Goal: Task Accomplishment & Management: Manage account settings

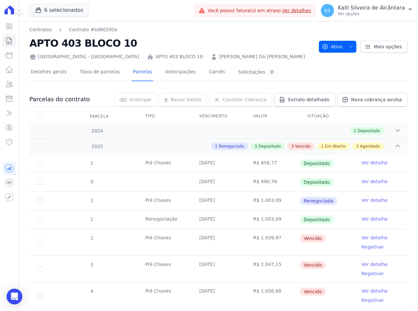
scroll to position [131, 0]
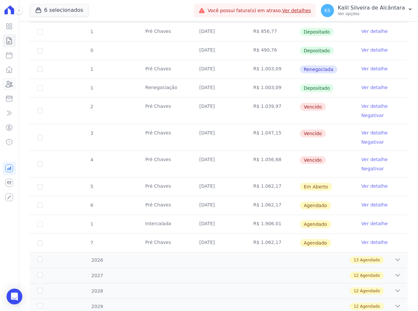
click at [11, 83] on icon at bounding box center [9, 84] width 8 height 8
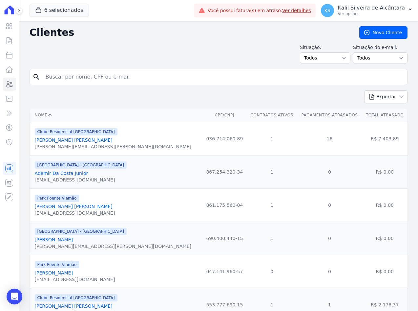
click at [85, 71] on input "search" at bounding box center [223, 76] width 363 height 13
type input "yasmin raf"
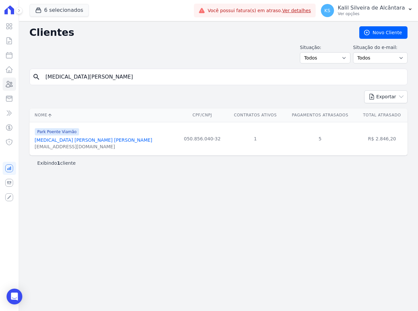
drag, startPoint x: 110, startPoint y: 79, endPoint x: -3, endPoint y: 83, distance: 113.0
click at [0, 83] on html "Visão Geral Contratos Parcelas Lotes Clientes Minha Carteira Transferências Cré…" at bounding box center [209, 155] width 418 height 311
type input "ariane ra"
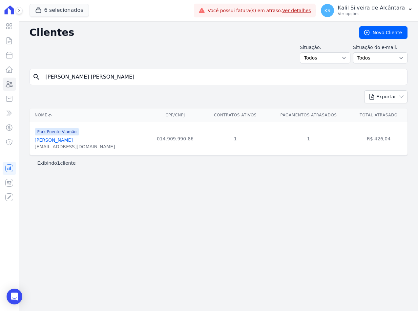
click at [68, 141] on link "Ariane Ramos Meirelles" at bounding box center [54, 139] width 38 height 5
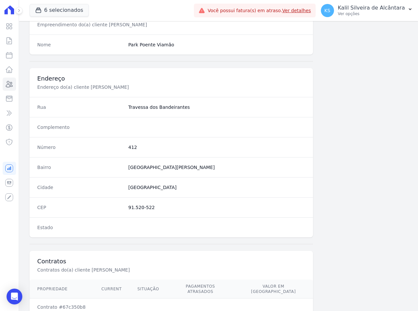
scroll to position [304, 0]
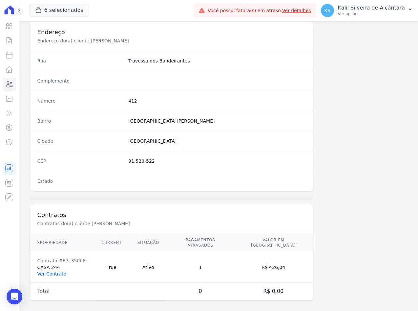
click at [56, 271] on link "Ver Contrato" at bounding box center [51, 273] width 29 height 5
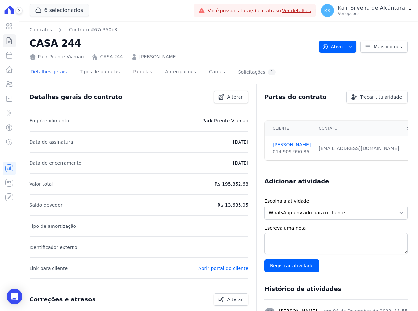
click at [134, 70] on link "Parcelas" at bounding box center [143, 72] width 22 height 17
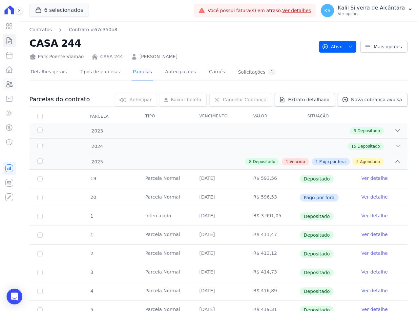
click at [11, 85] on icon at bounding box center [9, 84] width 7 height 6
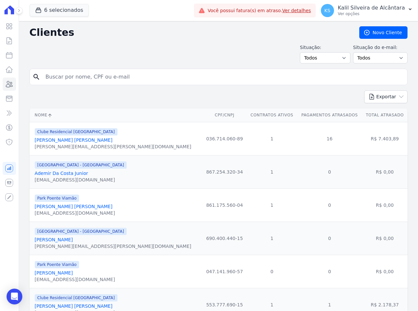
click at [81, 73] on input "search" at bounding box center [223, 76] width 363 height 13
type input "yasmin ra"
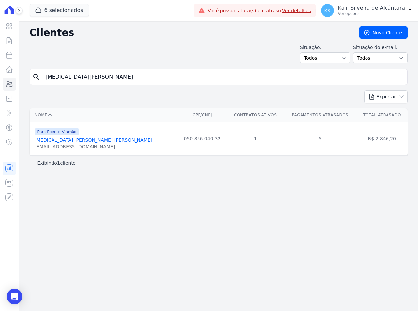
click at [76, 140] on link "Yasmin Rafaela Pereira Da Rosa" at bounding box center [94, 139] width 118 height 5
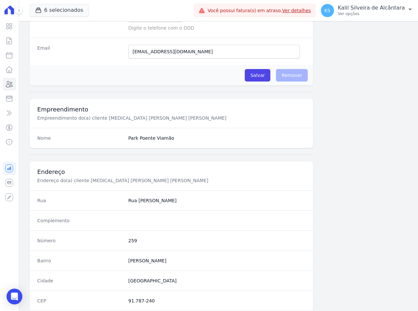
scroll to position [304, 0]
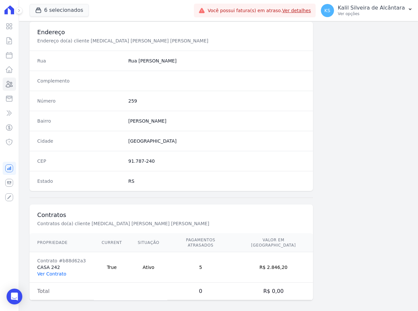
click at [53, 271] on link "Ver Contrato" at bounding box center [51, 273] width 29 height 5
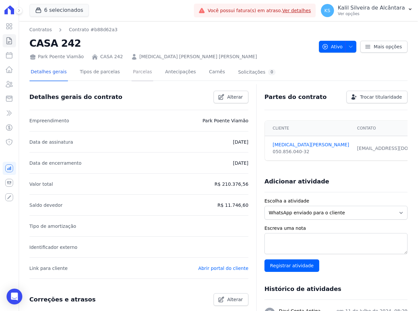
click at [134, 71] on link "Parcelas" at bounding box center [143, 72] width 22 height 17
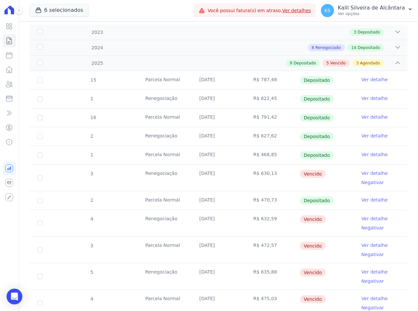
scroll to position [33, 0]
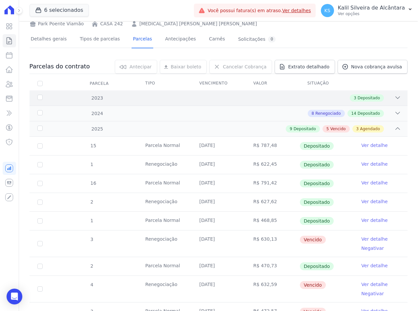
click at [148, 98] on div "3 Depositado" at bounding box center [237, 97] width 328 height 7
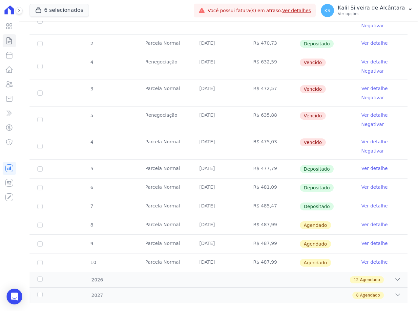
scroll to position [323, 0]
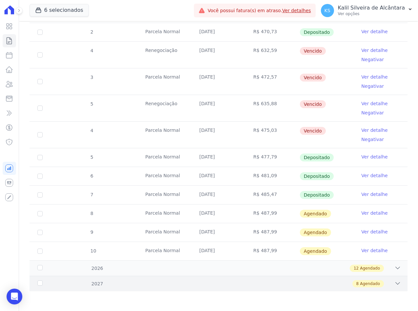
click at [96, 281] on div "8 Agendado" at bounding box center [237, 283] width 328 height 7
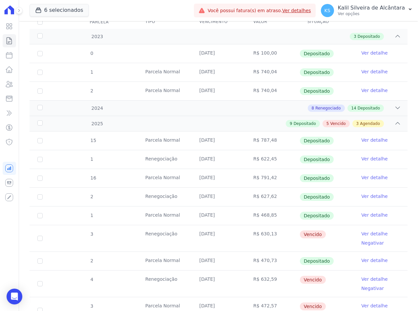
scroll to position [46, 0]
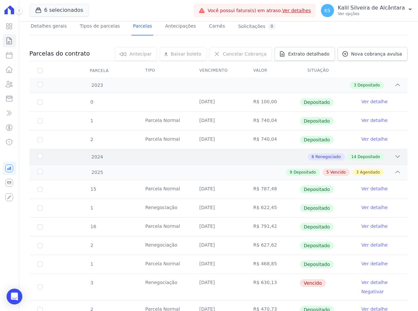
click at [148, 152] on div "2024 8 Renegociado 14 Depositado" at bounding box center [219, 156] width 378 height 15
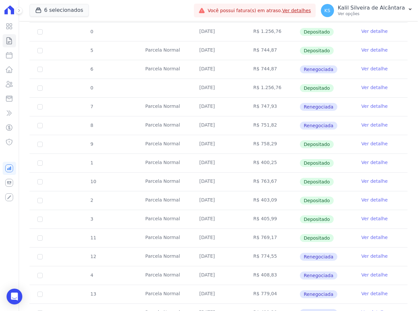
scroll to position [308, 0]
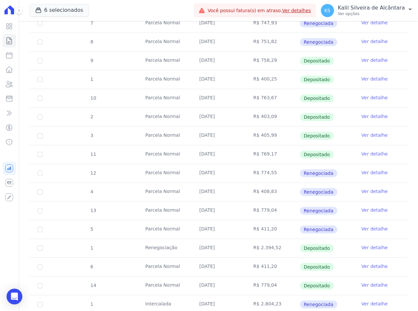
drag, startPoint x: 271, startPoint y: 115, endPoint x: 275, endPoint y: 118, distance: 4.9
click at [275, 118] on td "R$ 403,09" at bounding box center [273, 117] width 54 height 18
drag, startPoint x: 274, startPoint y: 100, endPoint x: 246, endPoint y: 100, distance: 28.9
click at [246, 100] on td "R$ 763,67" at bounding box center [273, 98] width 54 height 18
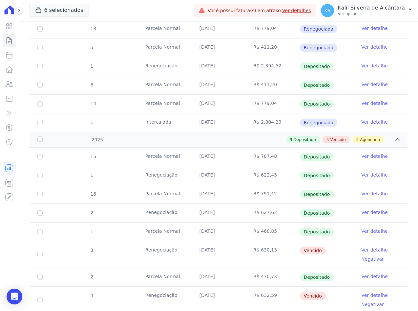
scroll to position [440, 0]
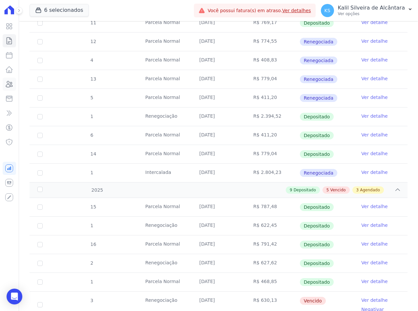
click at [6, 82] on icon at bounding box center [9, 84] width 8 height 8
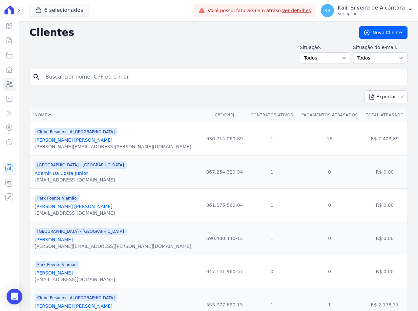
click at [94, 74] on input "search" at bounding box center [223, 76] width 363 height 13
type input "deise lin"
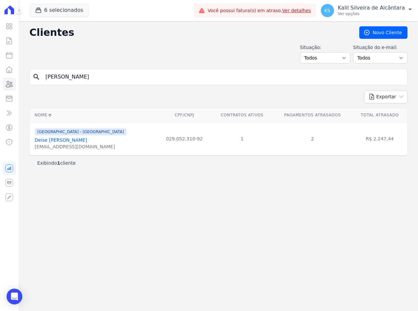
click at [61, 140] on link "Deise Lindajara Da Silva" at bounding box center [61, 139] width 53 height 5
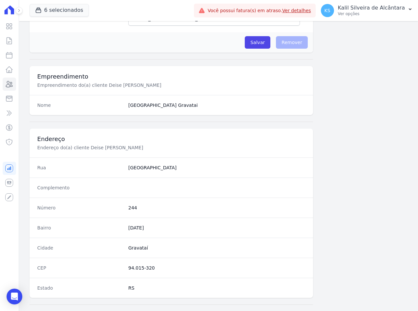
scroll to position [304, 0]
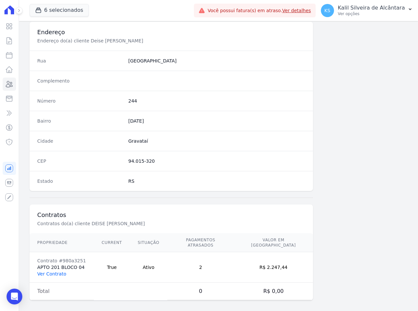
click at [45, 271] on link "Ver Contrato" at bounding box center [51, 273] width 29 height 5
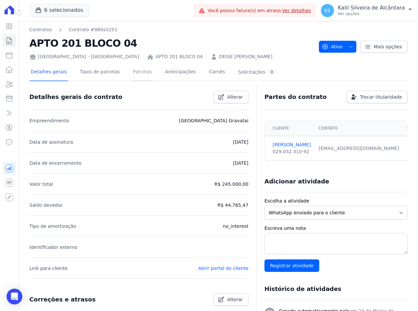
click at [132, 73] on link "Parcelas" at bounding box center [143, 72] width 22 height 17
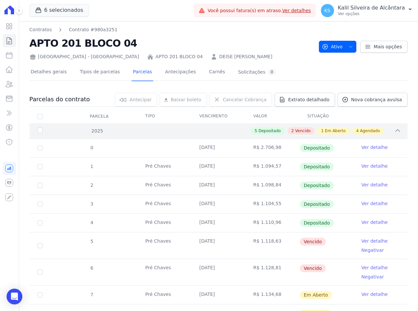
click at [321, 129] on span "1" at bounding box center [322, 131] width 3 height 6
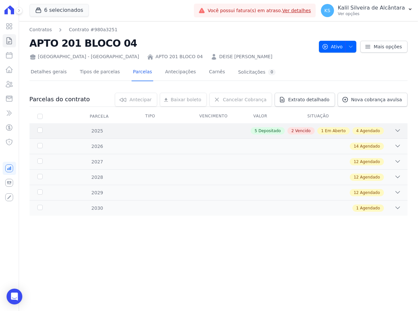
click at [321, 129] on div "5 Depositado 2 Vencido 1 Em Aberto 4 Agendado" at bounding box center [317, 130] width 133 height 7
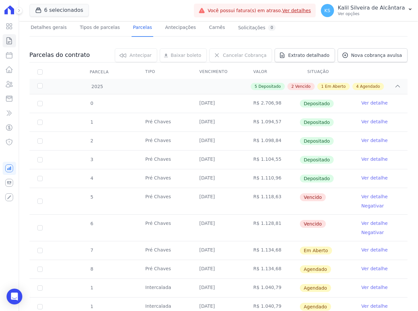
scroll to position [98, 0]
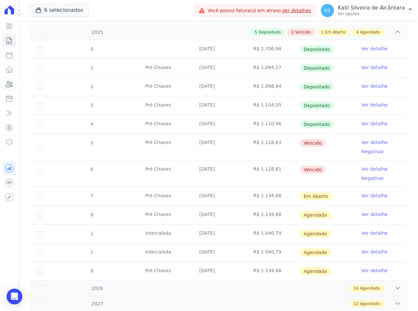
click at [10, 86] on icon at bounding box center [9, 84] width 8 height 8
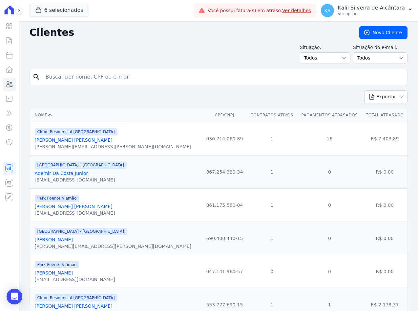
click at [97, 73] on input "search" at bounding box center [223, 76] width 363 height 13
type input "francine lem"
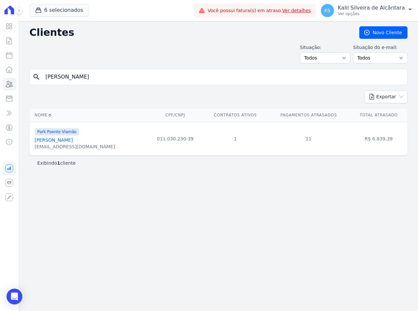
click at [73, 141] on link "Francine Lemos Fagundes" at bounding box center [54, 139] width 38 height 5
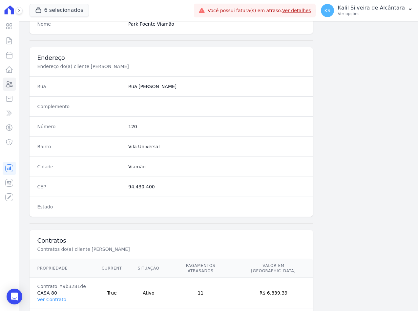
scroll to position [304, 0]
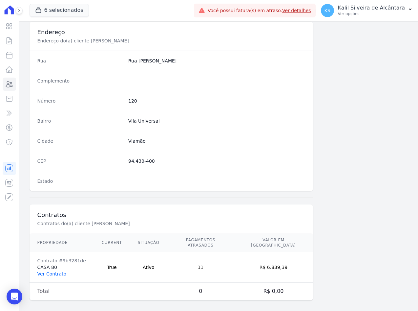
click at [46, 271] on link "Ver Contrato" at bounding box center [51, 273] width 29 height 5
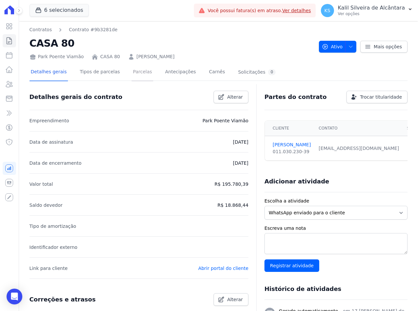
click at [140, 75] on link "Parcelas" at bounding box center [143, 72] width 22 height 17
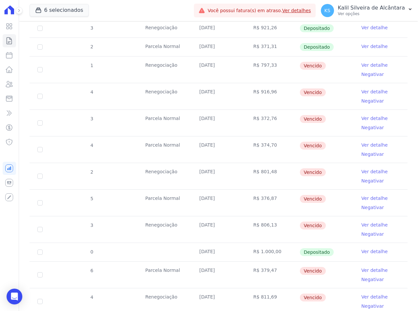
scroll to position [460, 0]
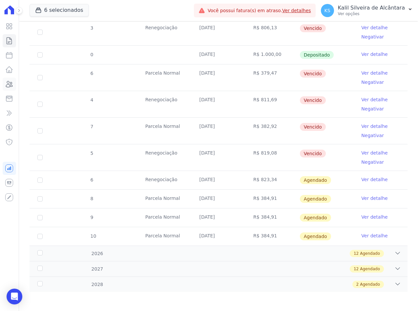
click at [14, 85] on link "Clientes" at bounding box center [9, 83] width 13 height 13
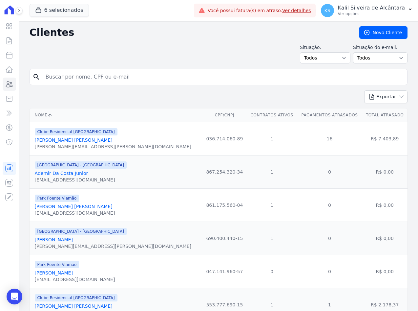
click at [94, 78] on input "search" at bounding box center [223, 76] width 363 height 13
type input "cristiano da s"
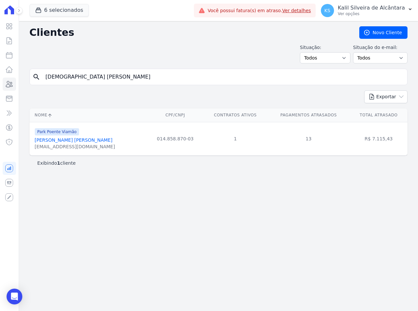
click at [74, 141] on link "Cristiano Da Silva Pereira" at bounding box center [74, 139] width 78 height 5
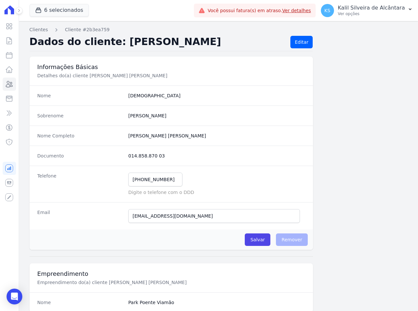
drag, startPoint x: 180, startPoint y: 138, endPoint x: 127, endPoint y: 134, distance: 52.9
click at [127, 134] on div "Nome Completo Cristiano Da Silva Pereira" at bounding box center [172, 135] width 284 height 20
copy completo "Cristiano Da Silva Pereira"
click at [11, 87] on icon at bounding box center [9, 84] width 8 height 8
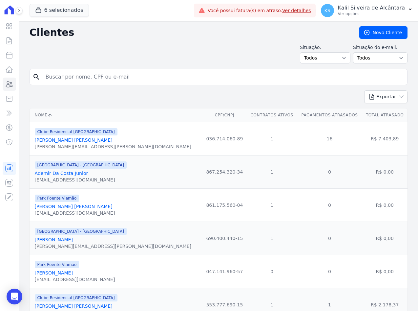
click at [89, 79] on input "search" at bounding box center [223, 76] width 363 height 13
type input "deise lin"
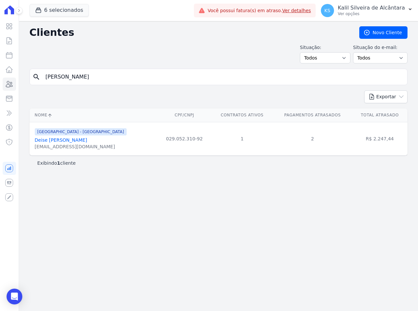
click at [65, 142] on link "Deise Lindajara Da Silva" at bounding box center [61, 139] width 53 height 5
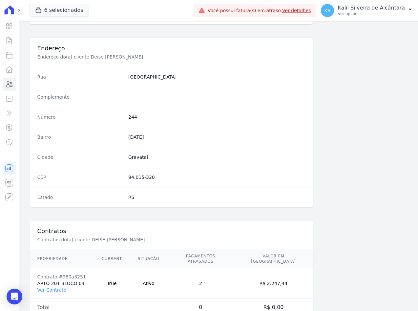
scroll to position [304, 0]
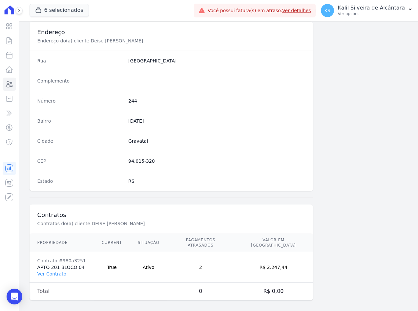
click at [54, 271] on td "Contrato #980a3251 APTO 201 BLOCO 04 Ver Contrato" at bounding box center [62, 267] width 64 height 31
drag, startPoint x: 54, startPoint y: 271, endPoint x: 48, endPoint y: 269, distance: 6.4
click at [48, 271] on link "Ver Contrato" at bounding box center [51, 273] width 29 height 5
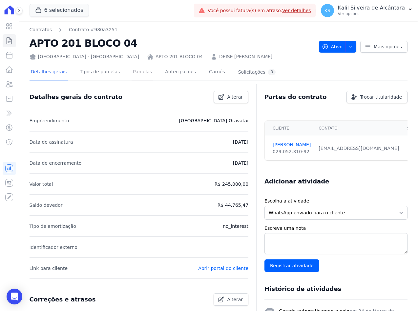
click at [132, 74] on link "Parcelas" at bounding box center [143, 72] width 22 height 17
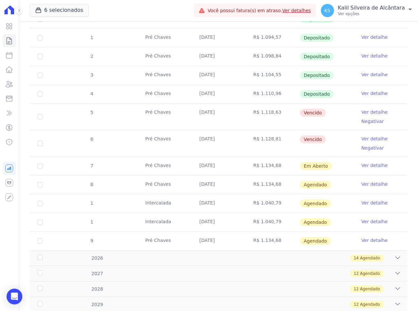
scroll to position [164, 0]
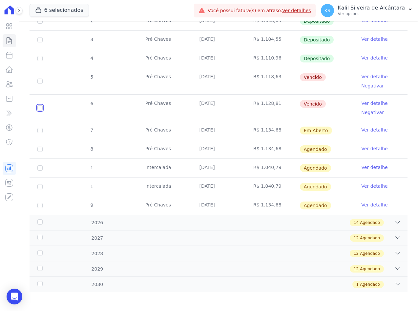
click at [40, 106] on input "checkbox" at bounding box center [39, 107] width 5 height 5
checkbox input "true"
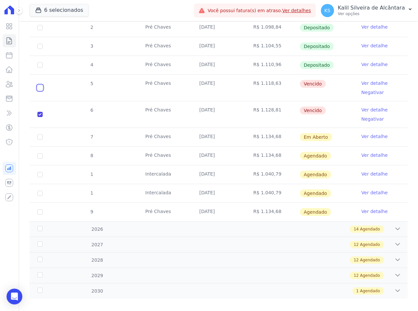
click at [41, 85] on input "checkbox" at bounding box center [39, 87] width 5 height 5
checkbox input "true"
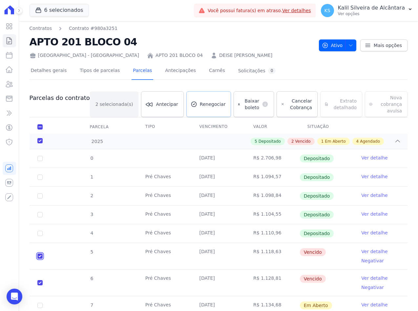
scroll to position [0, 0]
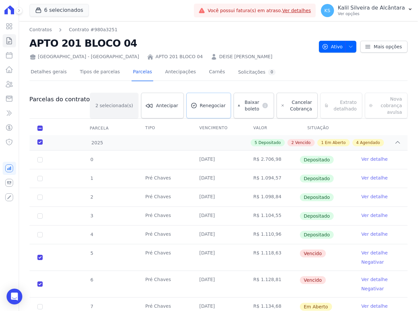
click at [200, 102] on span "Renegociar" at bounding box center [213, 105] width 26 height 7
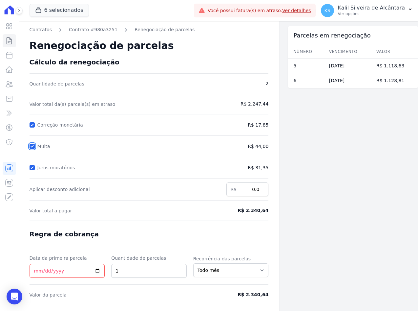
click at [33, 143] on input "Multa" at bounding box center [32, 145] width 5 height 5
checkbox input "false"
click at [33, 162] on form "Cálculo da renegociação Quantidade de parcelas 2 Valor total da(s) parcela(s) e…" at bounding box center [149, 191] width 239 height 266
click at [34, 167] on input "Juros moratórios" at bounding box center [32, 167] width 5 height 5
checkbox input "false"
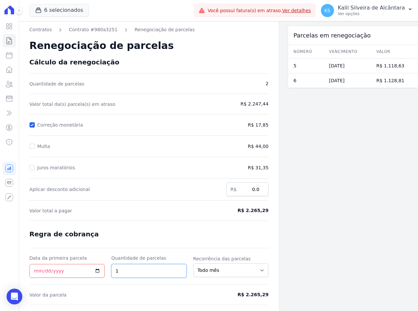
click at [79, 274] on div "Data da primeira parcela Quantidade de parcelas 1 Recorrência das parcelas Todo…" at bounding box center [149, 265] width 239 height 23
type input "3"
click at [114, 285] on form "Cálculo da renegociação Quantidade de parcelas 2 Valor total da(s) parcela(s) e…" at bounding box center [149, 191] width 239 height 266
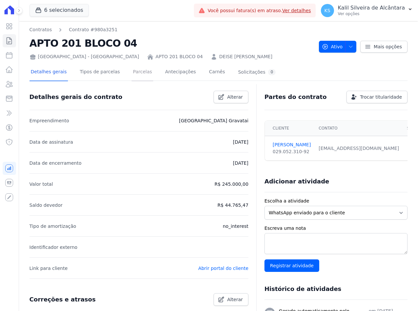
click at [132, 75] on link "Parcelas" at bounding box center [143, 72] width 22 height 17
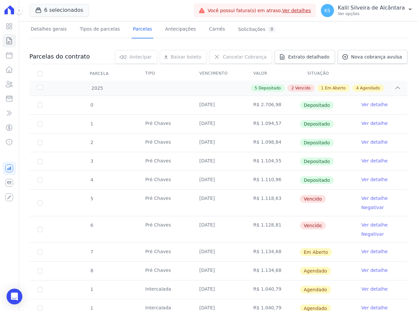
scroll to position [164, 0]
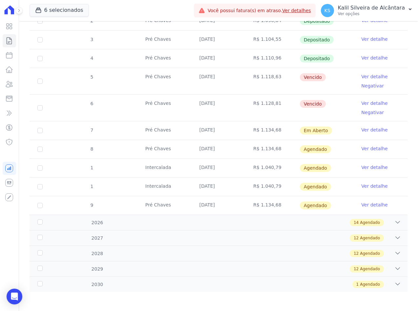
drag, startPoint x: 278, startPoint y: 135, endPoint x: 173, endPoint y: 123, distance: 105.7
click at [173, 123] on tr "7 Pré Chaves [DATE] R$ 1.134,68 Em [GEOGRAPHIC_DATA] Ver detalhe" at bounding box center [219, 130] width 378 height 19
drag, startPoint x: 173, startPoint y: 123, endPoint x: 201, endPoint y: 147, distance: 36.9
click at [201, 147] on td "[DATE]" at bounding box center [218, 149] width 54 height 18
click at [368, 128] on link "Ver detalhe" at bounding box center [374, 129] width 26 height 7
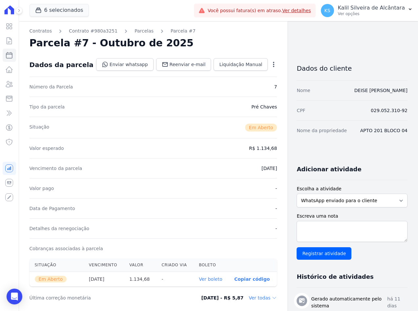
click at [273, 64] on icon "button" at bounding box center [273, 64] width 1 height 5
click at [235, 76] on link "Alterar" at bounding box center [246, 73] width 58 height 12
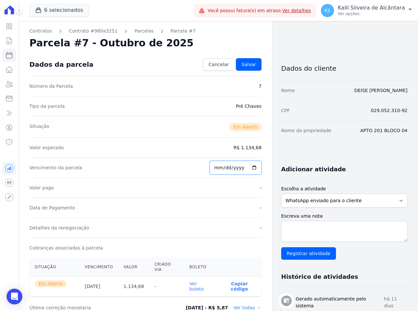
click at [218, 167] on input "[DATE]" at bounding box center [236, 168] width 52 height 14
type input "[DATE]"
click at [246, 64] on span "Salvar" at bounding box center [249, 64] width 14 height 7
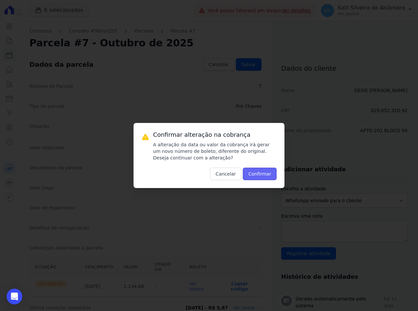
click at [265, 169] on button "Confirmar" at bounding box center [260, 173] width 34 height 12
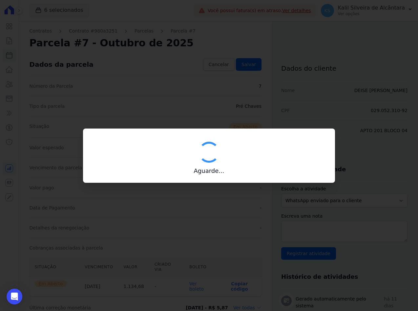
type input "00190000090335103300000682058177812300000113468"
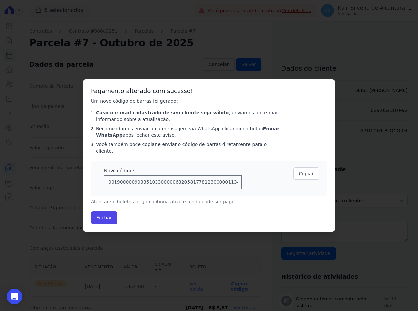
click at [118, 214] on div "Fechar" at bounding box center [209, 217] width 236 height 12
click at [112, 213] on button "Fechar" at bounding box center [104, 217] width 27 height 12
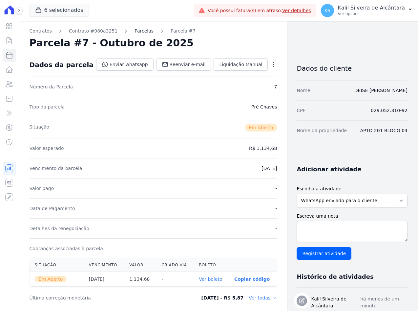
click at [135, 32] on link "Parcelas" at bounding box center [144, 31] width 19 height 7
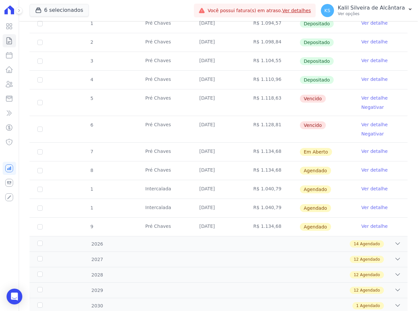
scroll to position [131, 0]
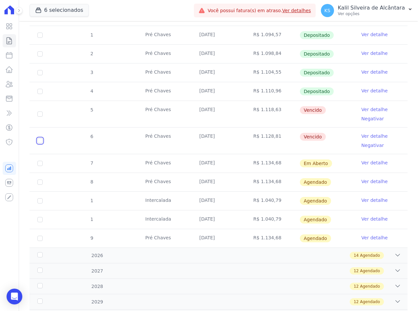
click at [42, 138] on input "checkbox" at bounding box center [39, 140] width 5 height 5
checkbox input "true"
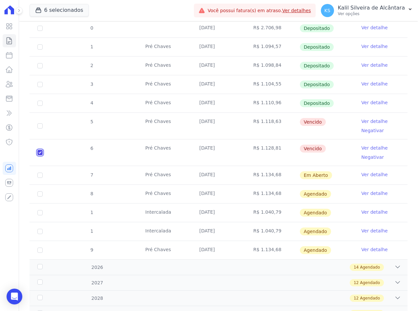
scroll to position [137, 0]
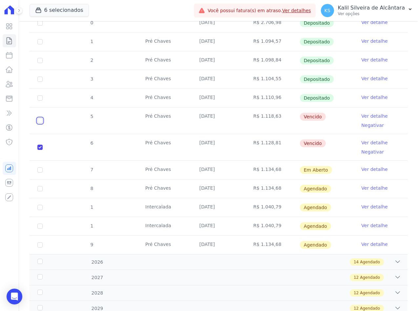
click at [41, 118] on input "checkbox" at bounding box center [39, 120] width 5 height 5
checkbox input "true"
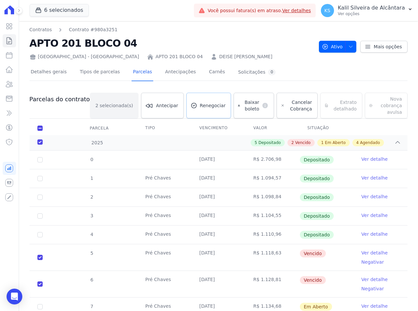
click at [195, 105] on link "Renegociar" at bounding box center [208, 106] width 45 height 26
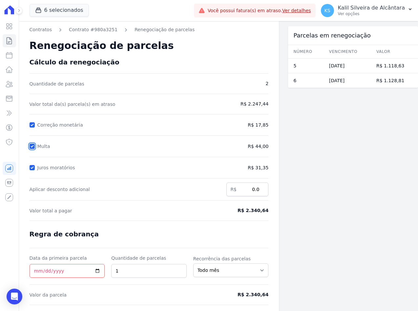
click at [30, 146] on input "Multa" at bounding box center [32, 145] width 5 height 5
checkbox input "false"
click at [32, 166] on div "Juros moratórios" at bounding box center [119, 167] width 178 height 8
click at [32, 167] on input "Juros moratórios" at bounding box center [32, 167] width 5 height 5
checkbox input "false"
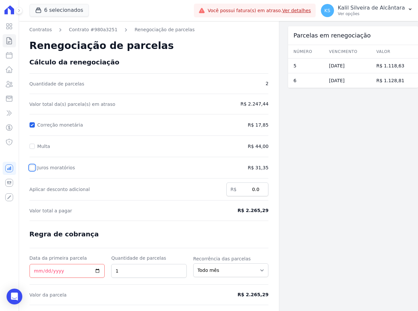
scroll to position [18, 0]
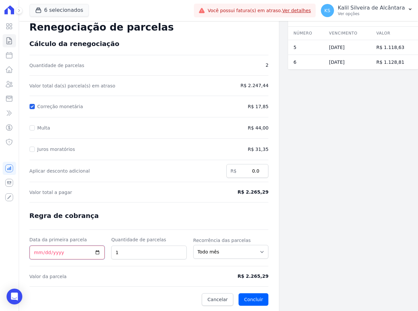
click at [34, 251] on input "Data da primeira parcela" at bounding box center [67, 252] width 75 height 14
type input "2025-11-10"
drag, startPoint x: 135, startPoint y: 259, endPoint x: 78, endPoint y: 259, distance: 57.1
click at [78, 259] on div "Data da primeira parcela 2025-11-10 Quantidade de parcelas 1 Recorrência das pa…" at bounding box center [149, 247] width 239 height 23
type input "3"
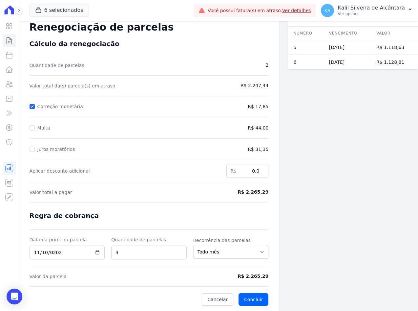
click at [127, 280] on form "Cálculo da renegociação Quantidade de parcelas 2 Valor total da(s) parcela(s) e…" at bounding box center [149, 173] width 239 height 266
click at [252, 301] on button "Concluir" at bounding box center [254, 299] width 30 height 12
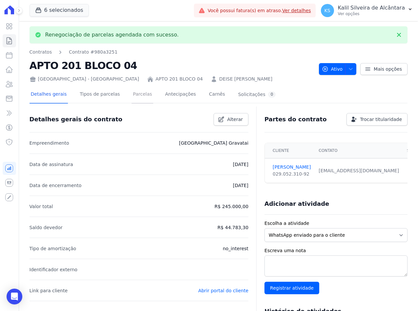
click at [139, 95] on link "Parcelas" at bounding box center [143, 94] width 22 height 17
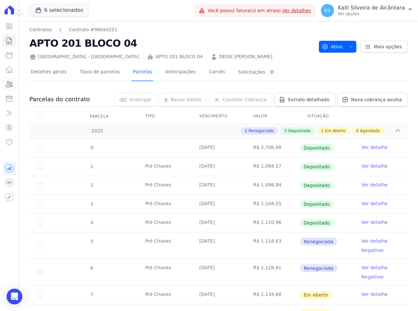
click at [10, 86] on icon at bounding box center [9, 84] width 8 height 8
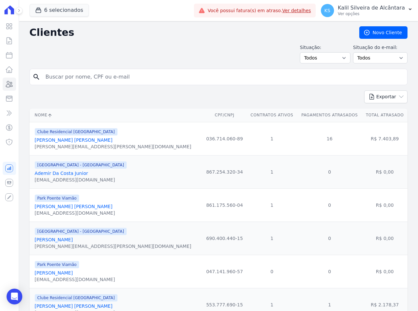
click at [76, 76] on input "search" at bounding box center [223, 76] width 363 height 13
paste input "Gilberto Rodrigues Carvalho"
type input "Gilberto Rodrigues Carvalho"
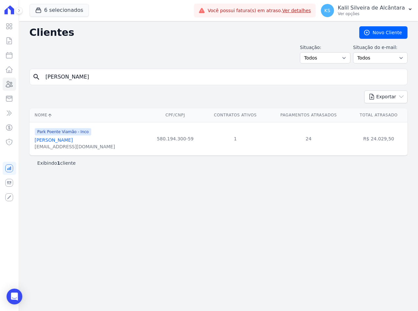
click at [73, 138] on link "Gilberto Rodrigues Carvalho" at bounding box center [54, 139] width 38 height 5
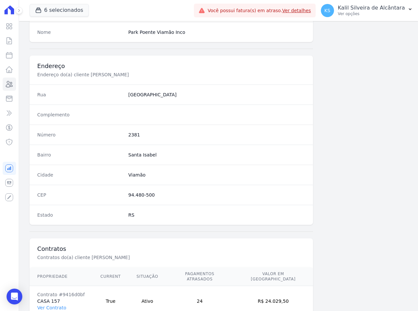
scroll to position [304, 0]
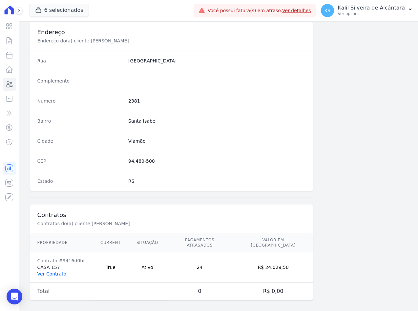
click at [49, 271] on link "Ver Contrato" at bounding box center [51, 273] width 29 height 5
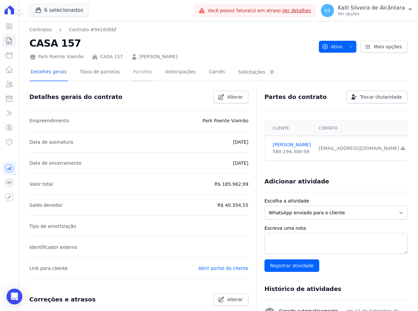
click at [134, 74] on link "Parcelas" at bounding box center [143, 72] width 22 height 17
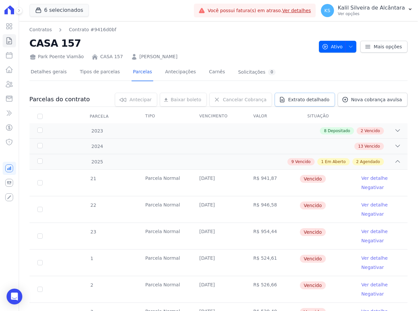
click at [307, 99] on span "Extrato detalhado" at bounding box center [308, 99] width 41 height 7
click at [382, 100] on span "Exportar PDF" at bounding box center [397, 100] width 34 height 7
drag, startPoint x: 234, startPoint y: 44, endPoint x: 214, endPoint y: 44, distance: 20.7
click at [234, 44] on h2 "CASA 157" at bounding box center [172, 43] width 284 height 15
click at [9, 86] on icon at bounding box center [9, 84] width 8 height 8
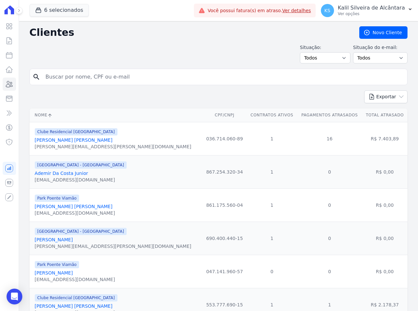
drag, startPoint x: 67, startPoint y: 89, endPoint x: 69, endPoint y: 83, distance: 5.8
click at [68, 85] on form "search" at bounding box center [219, 80] width 378 height 22
click at [69, 82] on input "search" at bounding box center [223, 76] width 363 height 13
paste input "Nilciane Santos de Oliveira"
type input "Nilciane Santos de Oliveira"
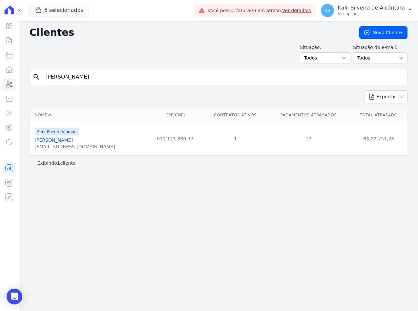
click at [70, 139] on link "Nilciane Santos De Oliveira" at bounding box center [54, 139] width 38 height 5
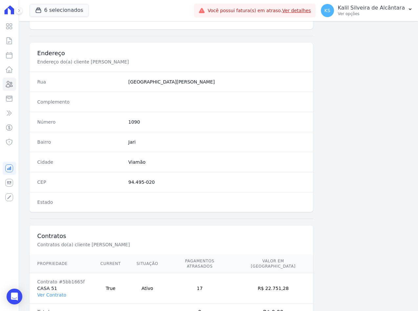
scroll to position [304, 0]
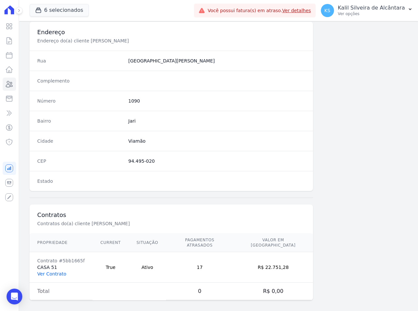
click at [45, 271] on link "Ver Contrato" at bounding box center [51, 273] width 29 height 5
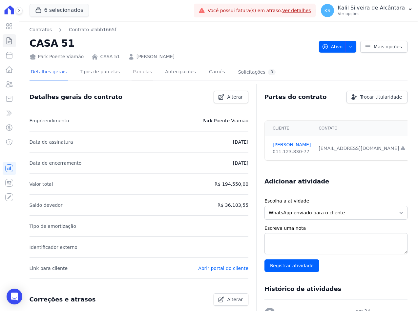
click at [141, 74] on link "Parcelas" at bounding box center [143, 72] width 22 height 17
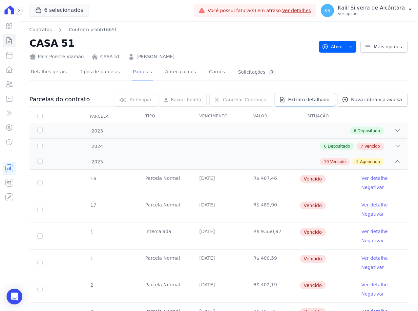
click at [306, 102] on span "Extrato detalhado" at bounding box center [308, 99] width 41 height 7
click at [383, 100] on span "Exportar PDF" at bounding box center [397, 100] width 34 height 7
click at [8, 87] on icon at bounding box center [9, 84] width 8 height 8
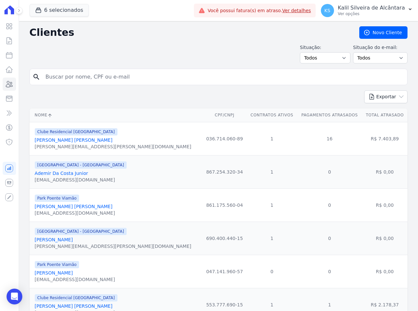
drag, startPoint x: 141, startPoint y: 67, endPoint x: 142, endPoint y: 76, distance: 8.6
click at [142, 76] on input "search" at bounding box center [223, 76] width 363 height 13
paste input "Pamela Rafael de Souza"
type input "Pamela Rafael de Souza"
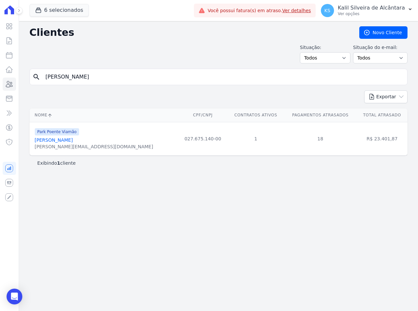
click at [60, 141] on link "Pamela Rafael De Souza" at bounding box center [54, 139] width 38 height 5
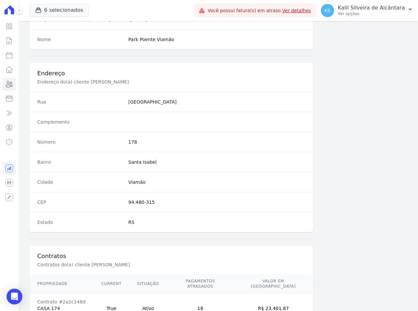
scroll to position [304, 0]
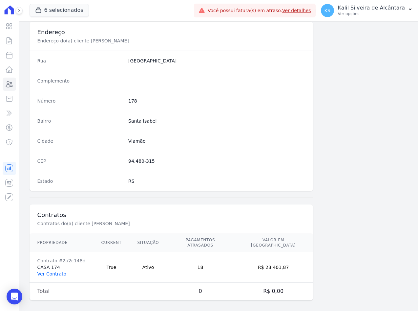
click at [57, 271] on link "Ver Contrato" at bounding box center [51, 273] width 29 height 5
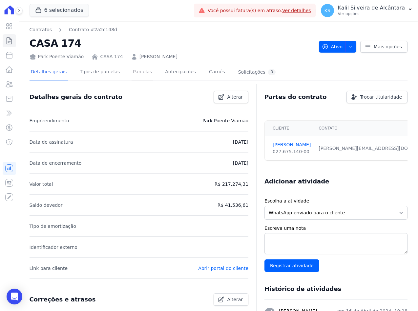
click at [132, 76] on link "Parcelas" at bounding box center [143, 72] width 22 height 17
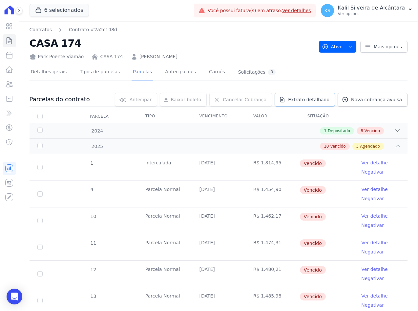
click at [330, 102] on link "Extrato detalhado" at bounding box center [305, 100] width 60 height 14
click at [399, 98] on span "Exportar PDF" at bounding box center [397, 100] width 34 height 7
click at [197, 37] on h2 "CASA 174" at bounding box center [172, 43] width 284 height 15
click at [12, 84] on icon at bounding box center [9, 84] width 8 height 8
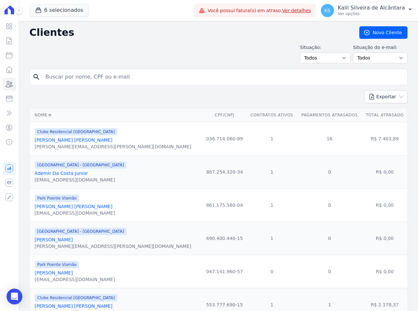
click at [92, 74] on input "search" at bounding box center [223, 76] width 363 height 13
paste input "Pamela Rafael de Souza"
type input "Pamela Rafael de Souza"
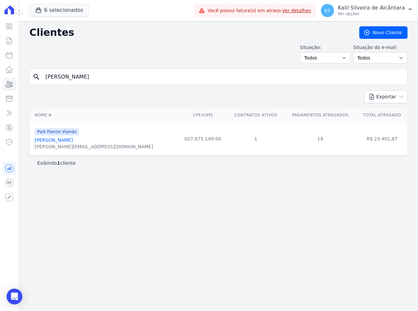
drag, startPoint x: 37, startPoint y: 77, endPoint x: 0, endPoint y: 83, distance: 37.6
click at [0, 83] on div "Visão Geral Contratos Parcelas Lotes Clientes Minha Carteira Transferências Cré…" at bounding box center [209, 155] width 418 height 311
paste input "Brenda Arruda Freitas"
type input "Brenda Arruda Freitas"
click at [73, 139] on link "Brenda Arruda Freitas" at bounding box center [54, 139] width 38 height 5
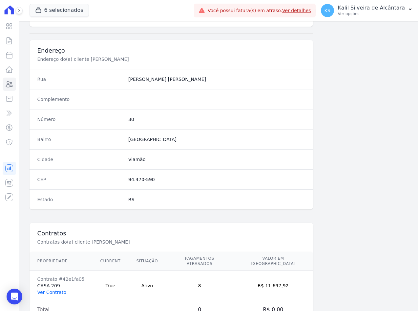
scroll to position [304, 0]
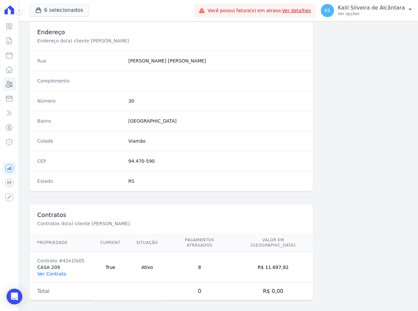
click at [55, 271] on link "Ver Contrato" at bounding box center [51, 273] width 29 height 5
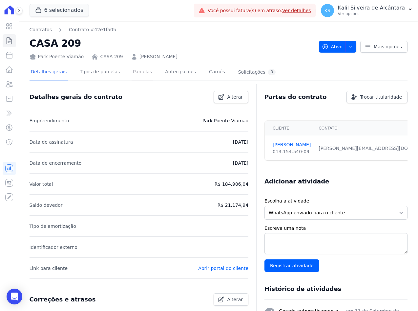
click at [134, 74] on link "Parcelas" at bounding box center [143, 72] width 22 height 17
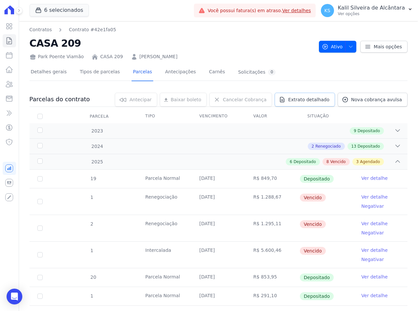
click at [313, 99] on span "Extrato detalhado" at bounding box center [308, 99] width 41 height 7
click at [385, 98] on span "Exportar PDF" at bounding box center [397, 100] width 34 height 7
click at [15, 82] on link "Clientes" at bounding box center [9, 83] width 13 height 13
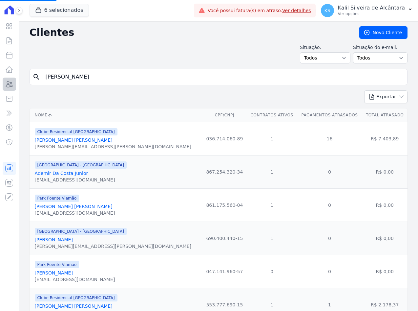
drag, startPoint x: 110, startPoint y: 76, endPoint x: 11, endPoint y: 82, distance: 98.6
paste input "Eduardo Oliveira De Castro"
type input "Eduardo Oliveira De Castro"
click at [71, 80] on input "search" at bounding box center [223, 76] width 363 height 13
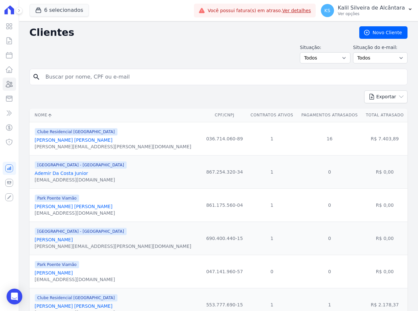
paste input "Eduardo Oliveira De Castro"
type input "Eduardo Oliveira De Castro"
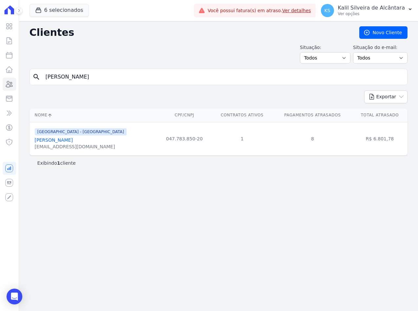
click at [73, 140] on link "Eduardo Oliveira De Castro" at bounding box center [54, 139] width 38 height 5
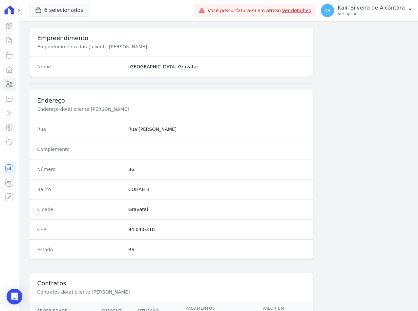
scroll to position [304, 0]
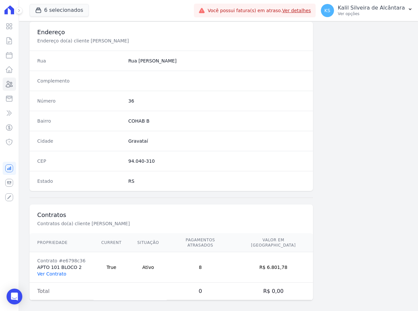
click at [52, 271] on link "Ver Contrato" at bounding box center [51, 273] width 29 height 5
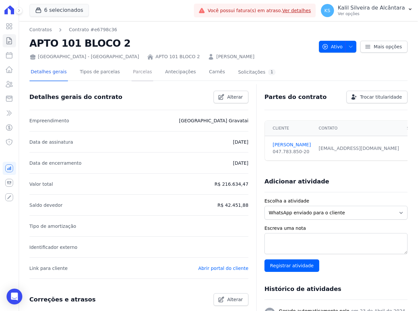
click at [136, 71] on link "Parcelas" at bounding box center [143, 72] width 22 height 17
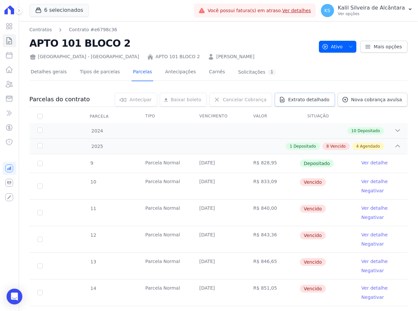
click at [311, 100] on span "Extrato detalhado" at bounding box center [308, 99] width 41 height 7
click at [385, 97] on span "Exportar PDF" at bounding box center [397, 100] width 34 height 7
click at [246, 54] on div "Arty Park - Gravatai APTO 101 BLOCO 2 EDUARDO OLIVEIRA DE CASTRO" at bounding box center [172, 56] width 284 height 10
click at [8, 85] on icon at bounding box center [9, 84] width 8 height 8
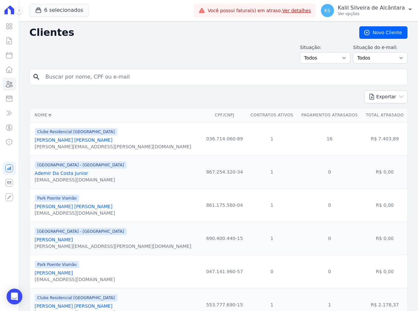
click at [119, 76] on input "search" at bounding box center [223, 76] width 363 height 13
paste input "Julio Cesar Azevedo Da Silva"
type input "Julio Cesar Azevedo Da Silva"
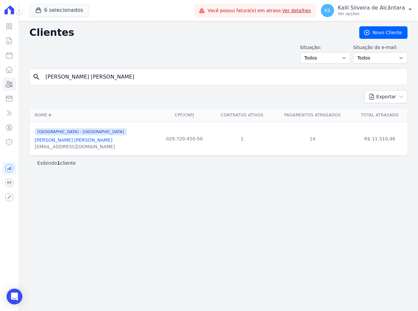
click at [61, 140] on link "Julio Cesar Azevedo Da Silva" at bounding box center [74, 139] width 78 height 5
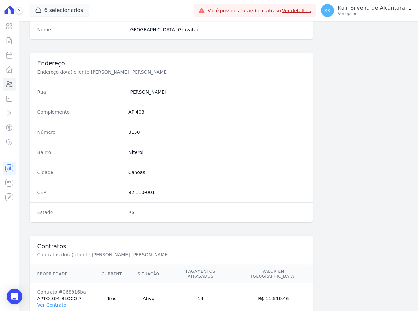
scroll to position [304, 0]
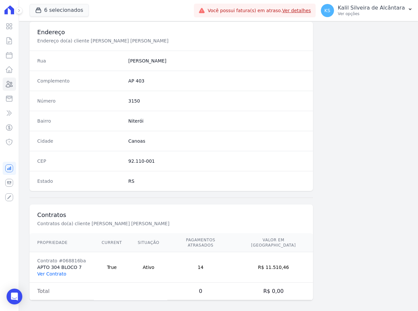
click at [49, 271] on link "Ver Contrato" at bounding box center [51, 273] width 29 height 5
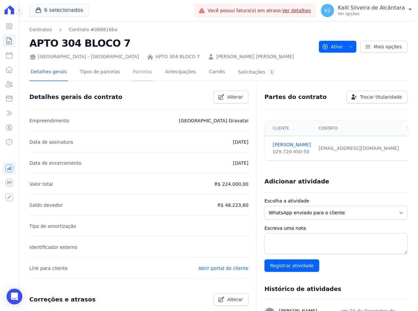
click at [132, 72] on link "Parcelas" at bounding box center [143, 72] width 22 height 17
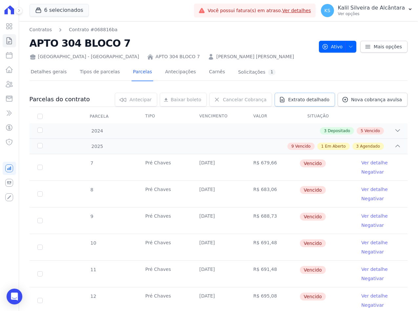
click at [322, 99] on span "Extrato detalhado" at bounding box center [308, 99] width 41 height 7
click at [399, 98] on span "Exportar PDF" at bounding box center [397, 100] width 34 height 7
click at [10, 84] on icon at bounding box center [9, 84] width 8 height 8
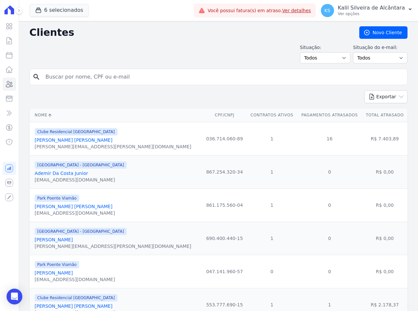
drag, startPoint x: 87, startPoint y: 79, endPoint x: 82, endPoint y: 81, distance: 5.2
click at [87, 79] on input "search" at bounding box center [223, 76] width 363 height 13
paste input "Mateus Henrique D Avila Cardoso"
type input "Mateus Henrique D Avila Cardoso"
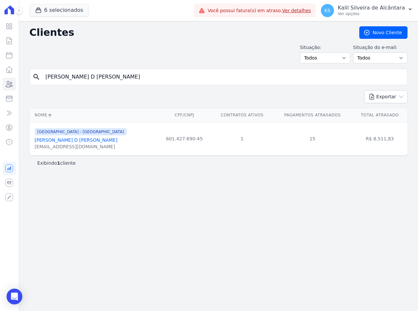
click at [93, 135] on div "[GEOGRAPHIC_DATA] - [GEOGRAPHIC_DATA]" at bounding box center [81, 131] width 92 height 8
click at [94, 139] on link "Mateus Henrique D Avila Cardoso" at bounding box center [76, 139] width 83 height 5
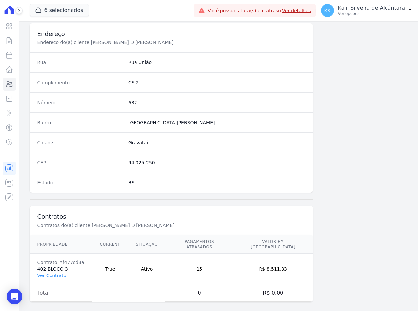
scroll to position [304, 0]
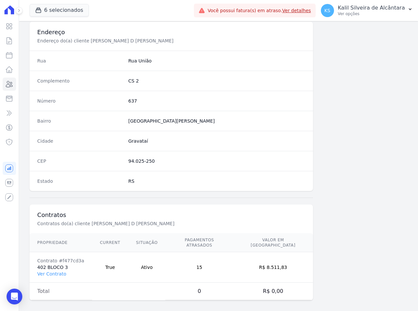
click at [55, 263] on td "Contrato #f477cd3a 402 BLOCO 3 Ver Contrato" at bounding box center [61, 267] width 63 height 31
drag, startPoint x: 54, startPoint y: 268, endPoint x: 60, endPoint y: 267, distance: 5.3
click at [54, 271] on link "Ver Contrato" at bounding box center [51, 273] width 29 height 5
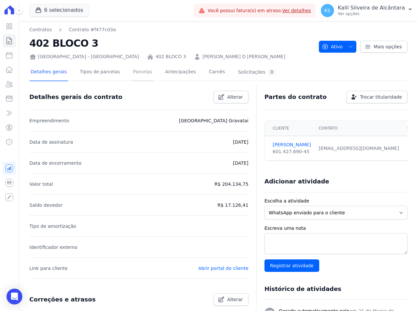
click at [132, 75] on link "Parcelas" at bounding box center [143, 72] width 22 height 17
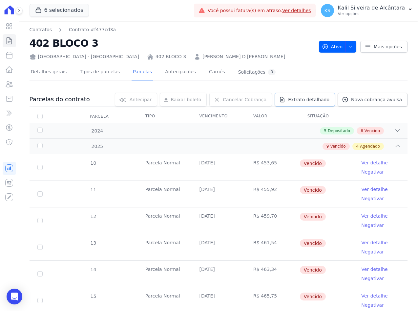
click at [310, 96] on link "Extrato detalhado" at bounding box center [305, 100] width 60 height 14
click at [391, 98] on span "Exportar PDF" at bounding box center [397, 100] width 34 height 7
click at [11, 85] on icon at bounding box center [9, 84] width 8 height 8
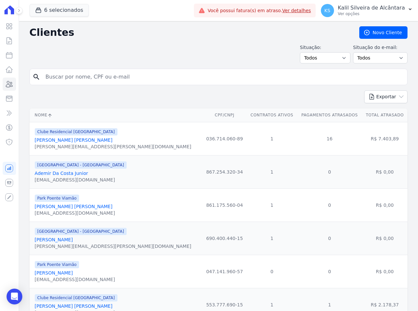
click at [80, 74] on input "search" at bounding box center [223, 76] width 363 height 13
paste input "Thiago Albuquerque Martins"
type input "Thiago Albuquerque Martins"
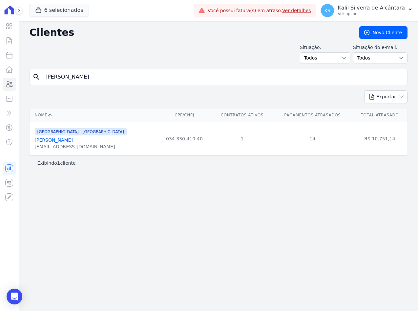
drag, startPoint x: 82, startPoint y: 140, endPoint x: 66, endPoint y: 141, distance: 16.8
click at [73, 140] on link "Thiago Albuquerque Martins" at bounding box center [54, 139] width 38 height 5
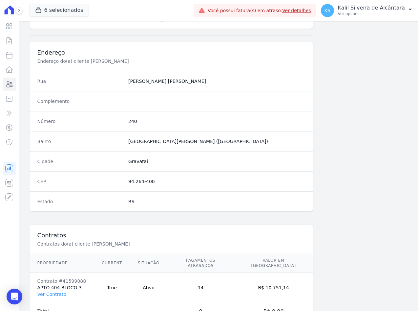
scroll to position [304, 0]
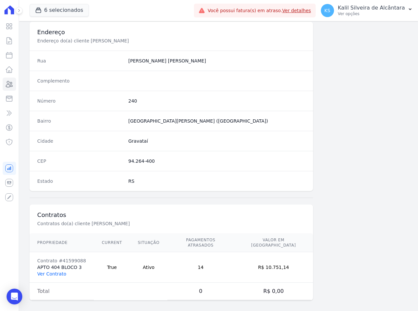
click at [54, 271] on link "Ver Contrato" at bounding box center [51, 273] width 29 height 5
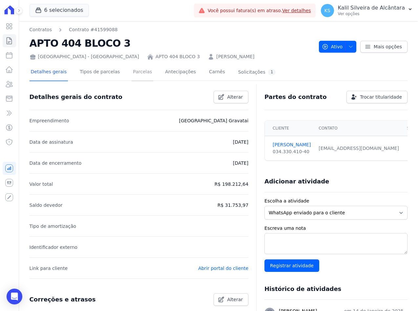
click at [132, 76] on link "Parcelas" at bounding box center [143, 72] width 22 height 17
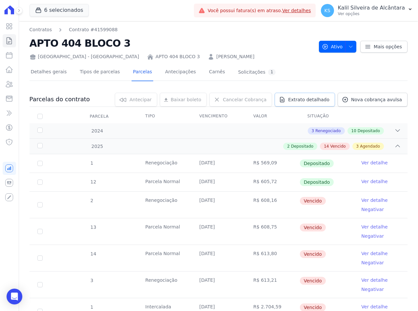
click at [314, 100] on span "Extrato detalhado" at bounding box center [308, 99] width 41 height 7
click at [384, 103] on link "Exportar PDF" at bounding box center [398, 101] width 36 height 8
click at [8, 87] on icon at bounding box center [9, 84] width 7 height 6
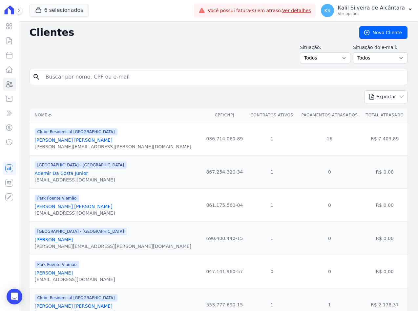
click at [82, 78] on input "search" at bounding box center [223, 76] width 363 height 13
paste input "Vladimir Camargo De Mello"
type input "Vladimir Camargo De Mello"
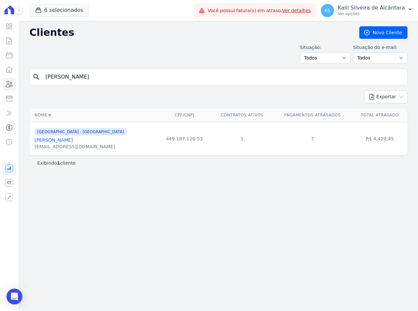
drag, startPoint x: 60, startPoint y: 141, endPoint x: 15, endPoint y: 128, distance: 46.1
click at [60, 141] on link "Vladimir Camargo De Mello" at bounding box center [54, 139] width 38 height 5
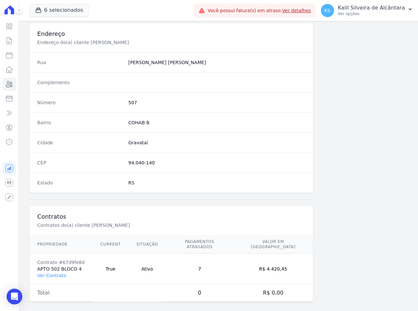
scroll to position [304, 0]
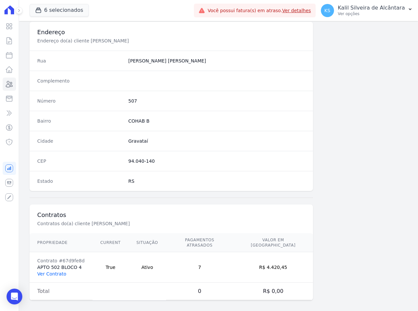
click at [53, 271] on link "Ver Contrato" at bounding box center [51, 273] width 29 height 5
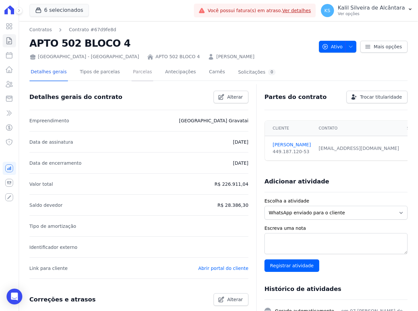
click at [135, 68] on link "Parcelas" at bounding box center [143, 72] width 22 height 17
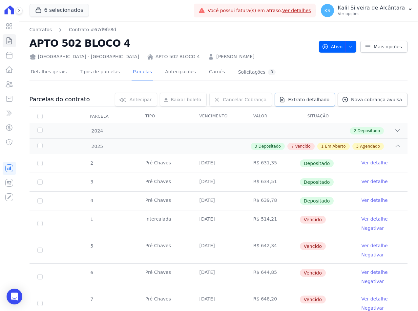
click at [299, 99] on span "Extrato detalhado" at bounding box center [308, 99] width 41 height 7
click at [386, 99] on span "Exportar PDF" at bounding box center [397, 100] width 34 height 7
click at [8, 87] on icon at bounding box center [9, 84] width 8 height 8
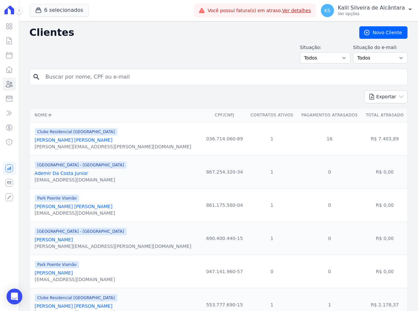
click at [0, 77] on html "Visão Geral Contratos Parcelas Lotes Clientes Minha Carteira Transferências Cré…" at bounding box center [209, 155] width 418 height 311
type input "Kevin Willian"
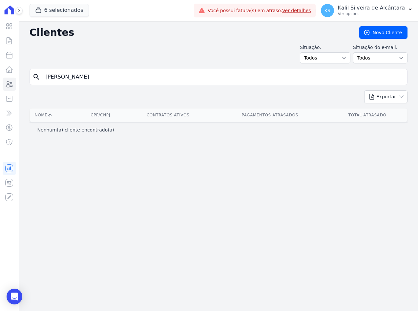
click at [82, 80] on input "Kevin Willian" at bounding box center [223, 76] width 363 height 13
paste input "Kevin Willian"
type input "Kevin WillianKevin Willian"
drag, startPoint x: 119, startPoint y: 74, endPoint x: 9, endPoint y: 77, distance: 109.7
click at [17, 77] on div "Visão Geral Contratos Parcelas Lotes Clientes Minha Carteira Transferências Cré…" at bounding box center [209, 155] width 418 height 311
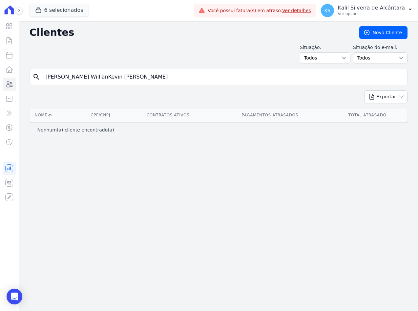
paste input "search"
type input "Kevin Willian"
click at [46, 75] on input "Kevin Willian" at bounding box center [223, 76] width 363 height 13
click at [113, 80] on input "Kevin Willian" at bounding box center [223, 76] width 363 height 13
type input "Kevin William"
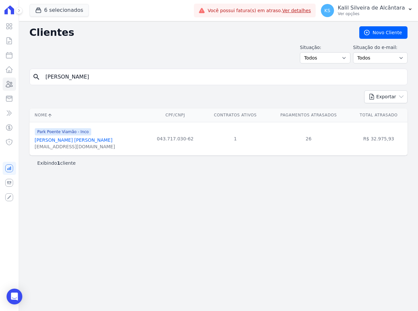
click at [76, 142] on link "Kevin William Oliveira Fernandes" at bounding box center [74, 139] width 78 height 5
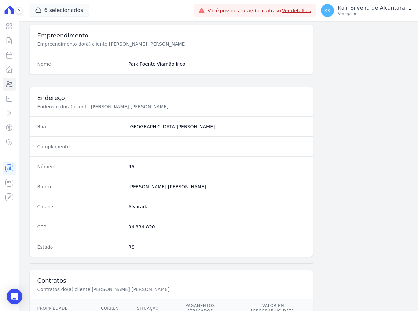
scroll to position [295, 0]
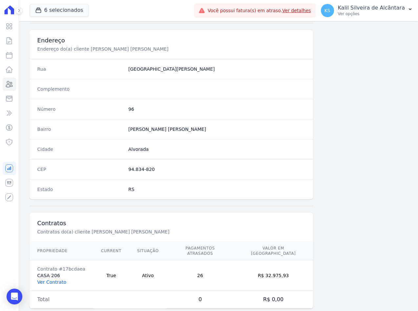
click at [55, 279] on link "Ver Contrato" at bounding box center [51, 281] width 29 height 5
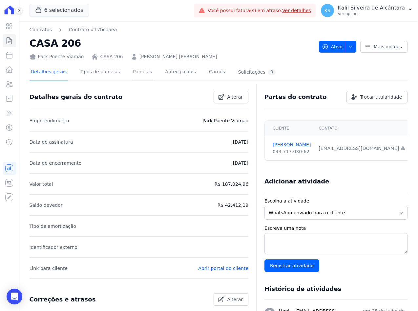
click at [143, 75] on link "Parcelas" at bounding box center [143, 72] width 22 height 17
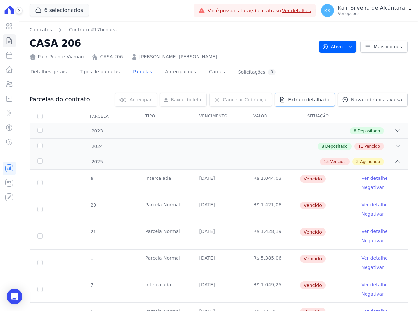
click at [308, 98] on span "Extrato detalhado" at bounding box center [308, 99] width 41 height 7
click at [383, 100] on span "Exportar PDF" at bounding box center [397, 100] width 34 height 7
click at [5, 84] on link "Clientes" at bounding box center [9, 83] width 13 height 13
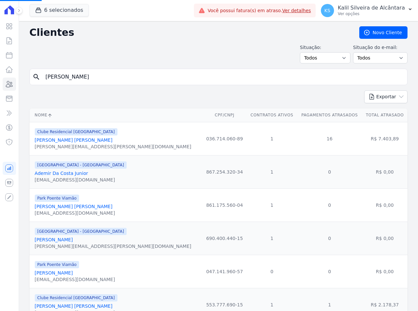
click at [35, 80] on div "search Kevin Willian" at bounding box center [219, 77] width 378 height 16
paste input "Amanda da Silva Gomes"
type input "Amanda da Silva Gomes"
click at [78, 77] on input "search" at bounding box center [223, 76] width 363 height 13
paste input "Amanda da Silva Gomes"
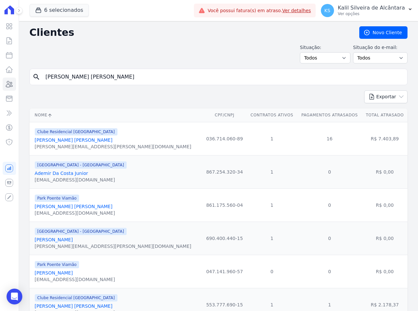
type input "Amanda da Silva Gomes"
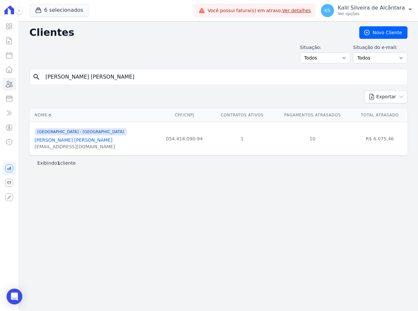
click at [55, 138] on link "Amanda Da Silva Gomes" at bounding box center [74, 139] width 78 height 5
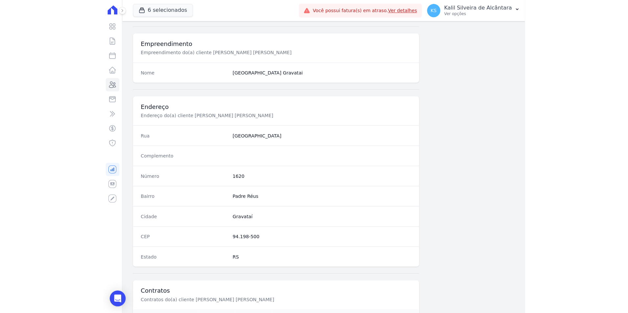
scroll to position [304, 0]
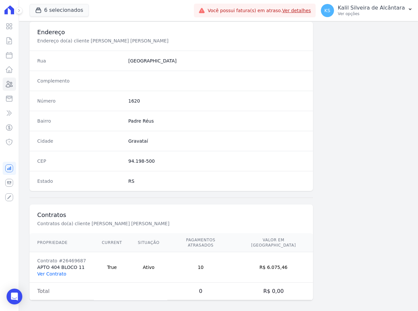
click at [57, 271] on link "Ver Contrato" at bounding box center [51, 273] width 29 height 5
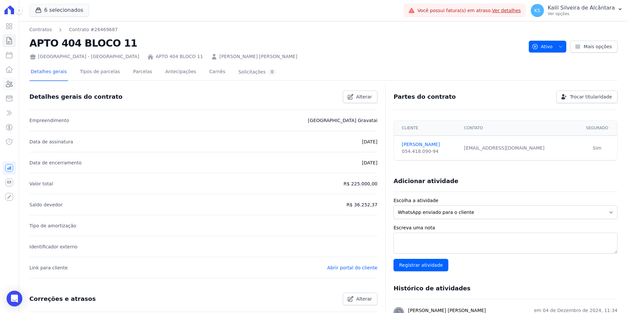
click at [10, 82] on icon at bounding box center [9, 84] width 7 height 6
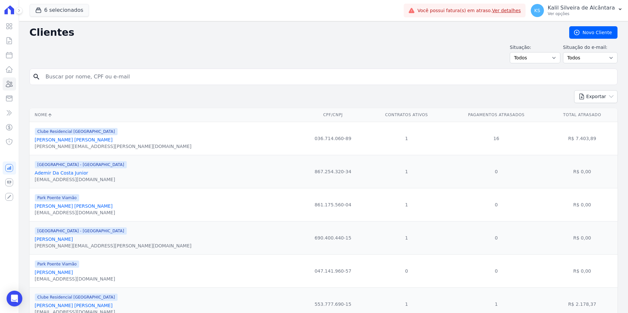
click at [117, 78] on input "search" at bounding box center [328, 76] width 572 height 13
paste input "Thifany Ribeiro Pereira"
type input "Thifany Ribeiro Pereira"
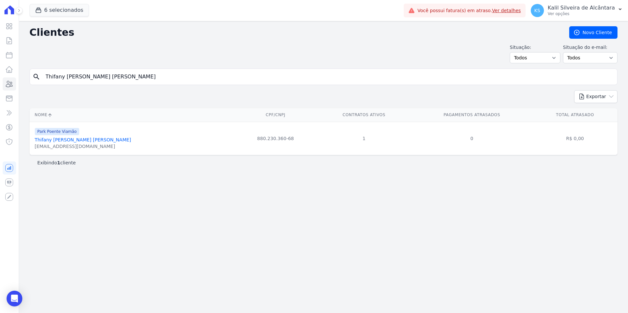
click at [49, 140] on link "Thifany Ribeiro Pereira" at bounding box center [83, 139] width 96 height 5
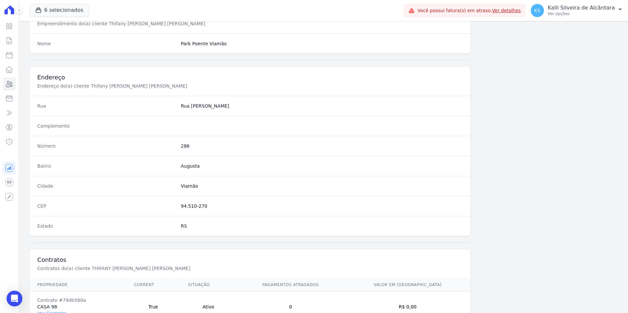
scroll to position [301, 0]
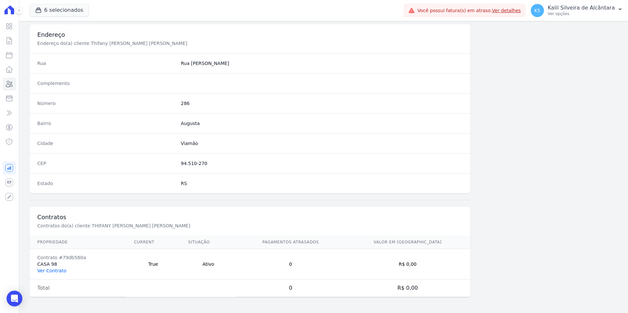
click at [54, 268] on link "Ver Contrato" at bounding box center [51, 270] width 29 height 5
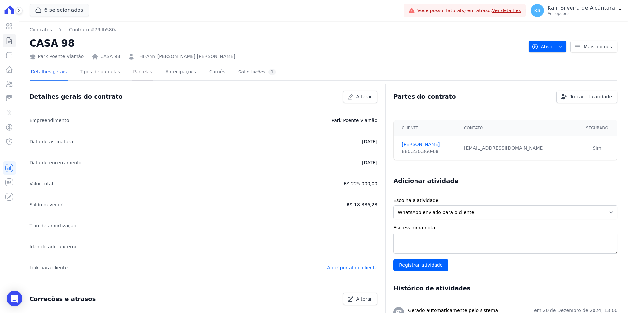
click at [135, 69] on link "Parcelas" at bounding box center [143, 72] width 22 height 17
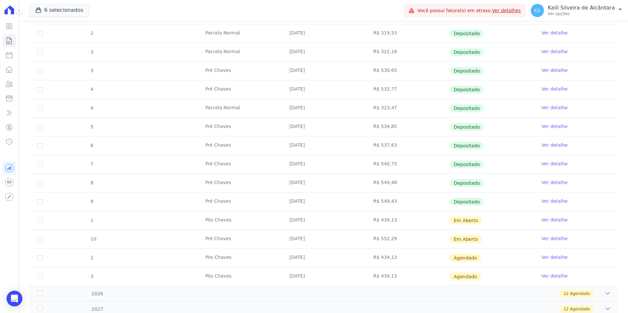
scroll to position [197, 0]
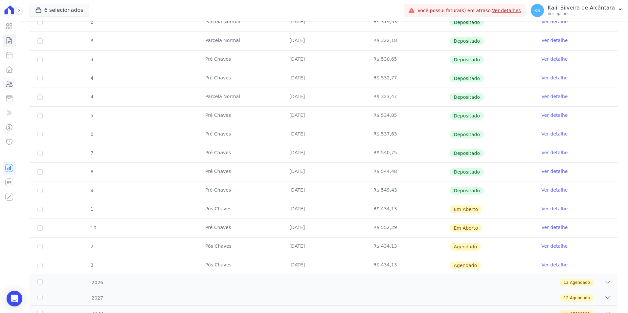
click at [13, 83] on icon at bounding box center [9, 84] width 8 height 8
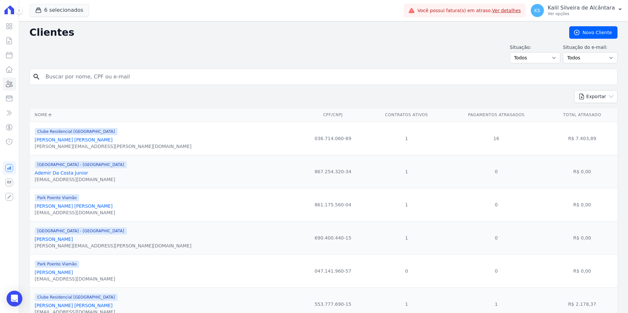
click at [120, 74] on input "search" at bounding box center [328, 76] width 572 height 13
type input "erica mie"
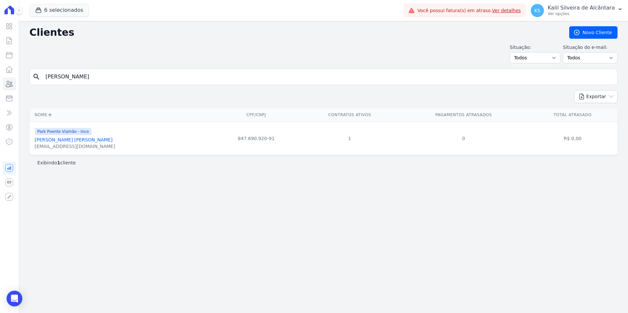
click at [75, 139] on link "Erica Mietlicki Metz" at bounding box center [74, 139] width 78 height 5
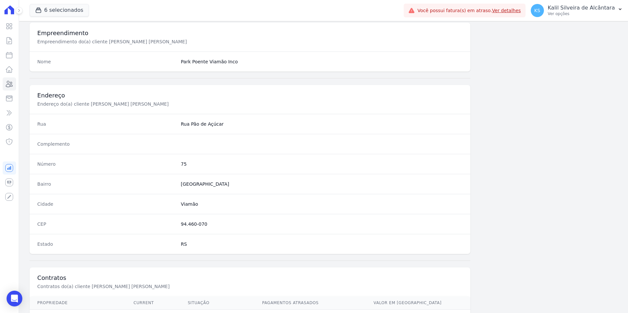
scroll to position [301, 0]
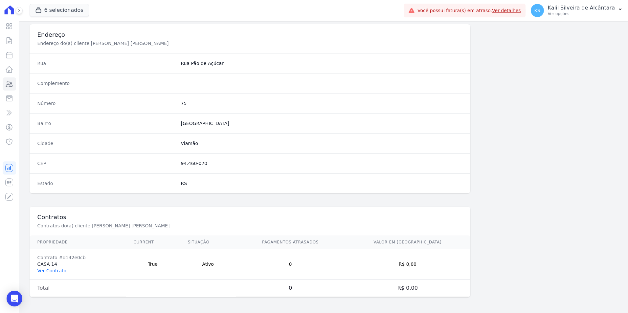
click at [54, 271] on link "Ver Contrato" at bounding box center [51, 270] width 29 height 5
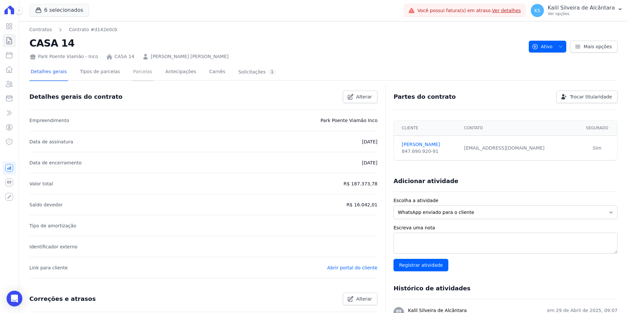
click at [132, 74] on link "Parcelas" at bounding box center [143, 72] width 22 height 17
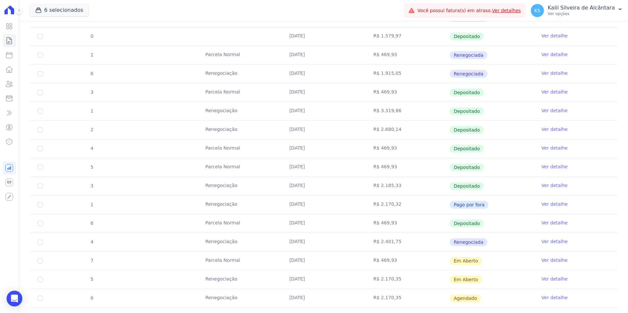
scroll to position [427, 0]
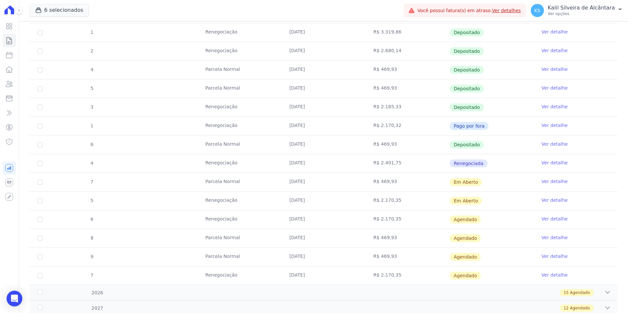
click at [39, 198] on td "5" at bounding box center [40, 201] width 21 height 18
click at [40, 182] on input "checkbox" at bounding box center [39, 182] width 5 height 5
checkbox input "true"
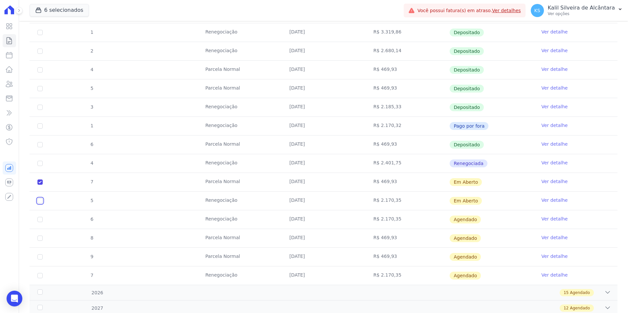
click at [41, 202] on input "checkbox" at bounding box center [39, 200] width 5 height 5
checkbox input "true"
drag, startPoint x: 72, startPoint y: 205, endPoint x: 282, endPoint y: 189, distance: 210.7
click at [282, 189] on tbody "1 Intercalada 10/05/2025 R$ 5.711,48 Renegociada Ver detalhe 2 Renegociação 01/…" at bounding box center [324, 14] width 588 height 542
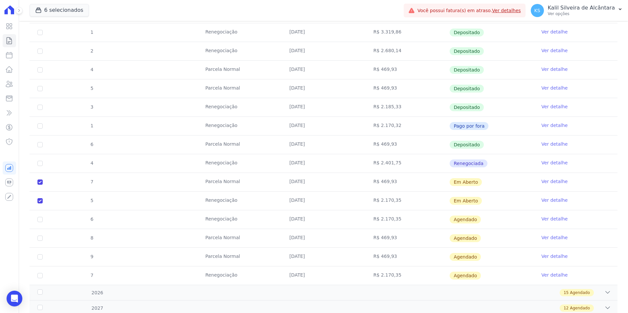
drag, startPoint x: 282, startPoint y: 189, endPoint x: 321, endPoint y: 197, distance: 39.4
click at [320, 195] on td "[DATE]" at bounding box center [323, 201] width 84 height 18
drag, startPoint x: 323, startPoint y: 200, endPoint x: 44, endPoint y: 184, distance: 279.1
click at [44, 184] on tbody "1 Intercalada 10/05/2025 R$ 5.711,48 Renegociada Ver detalhe 2 Renegociação 01/…" at bounding box center [324, 14] width 588 height 542
click at [414, 203] on td "R$ 2.170,35" at bounding box center [407, 201] width 84 height 18
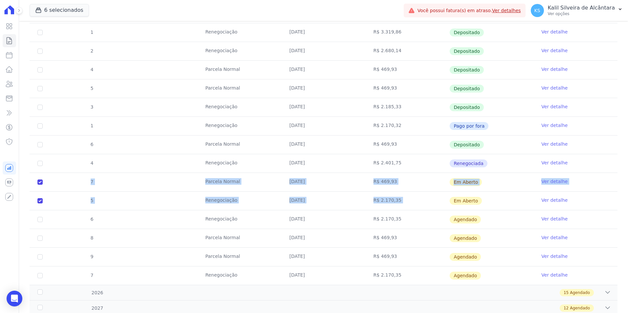
drag, startPoint x: 414, startPoint y: 203, endPoint x: 89, endPoint y: 181, distance: 325.4
click at [89, 181] on tbody "1 Intercalada 10/05/2025 R$ 5.711,48 Renegociada Ver detalhe 2 Renegociação 01/…" at bounding box center [324, 14] width 588 height 542
click at [137, 193] on tr "5 Renegociação 10/10/2025 R$ 2.170,35 Em Aberto Ver detalhe" at bounding box center [324, 200] width 588 height 19
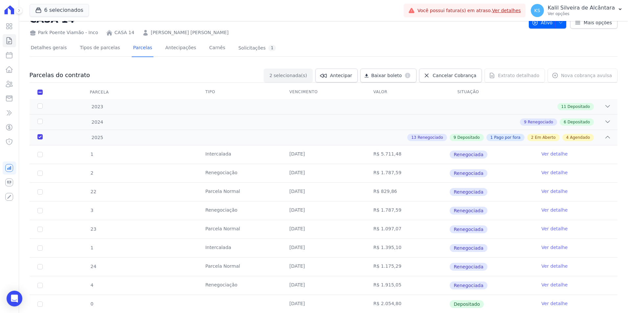
scroll to position [0, 0]
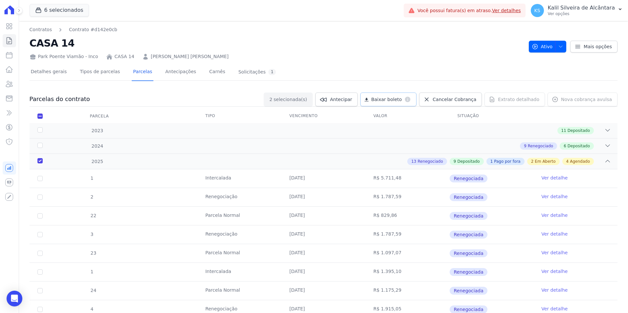
click at [401, 101] on span "Baixar boleto" at bounding box center [386, 99] width 31 height 7
click at [386, 58] on div "Park Poente Viamão - Inco CASA 14 ERICA MIETLICKI METZ" at bounding box center [277, 56] width 494 height 10
click at [11, 82] on icon at bounding box center [9, 84] width 7 height 6
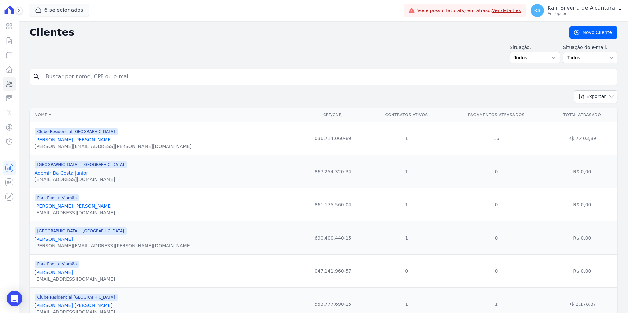
click at [99, 79] on input "search" at bounding box center [328, 76] width 572 height 13
paste input "Francine Dame Barth Gomes"
type input "Francine Dame Barth Gomes"
